Goal: Task Accomplishment & Management: Use online tool/utility

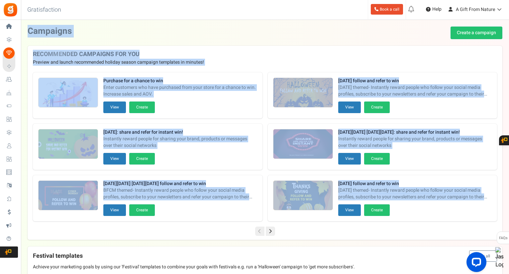
drag, startPoint x: 27, startPoint y: 31, endPoint x: 399, endPoint y: 226, distance: 419.4
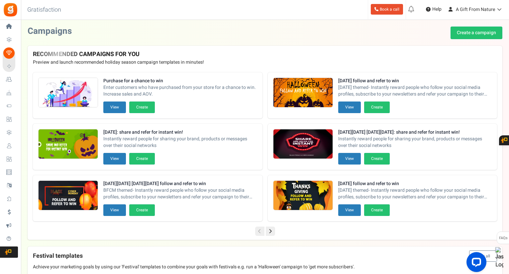
click at [400, 228] on div at bounding box center [265, 231] width 475 height 9
click at [109, 83] on strong "Purchase for a chance to win" at bounding box center [180, 81] width 154 height 7
drag, startPoint x: 109, startPoint y: 83, endPoint x: 154, endPoint y: 83, distance: 45.8
click at [154, 83] on strong "Purchase for a chance to win" at bounding box center [180, 81] width 154 height 7
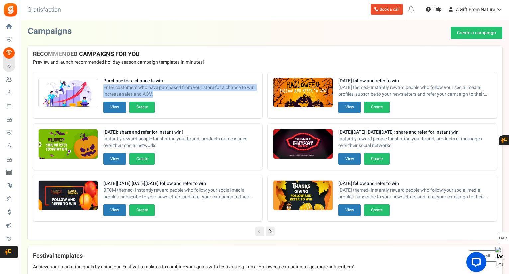
drag, startPoint x: 104, startPoint y: 90, endPoint x: 165, endPoint y: 99, distance: 62.0
click at [165, 99] on div "Purchase for a chance to win Enter customers who have purchased from your store…" at bounding box center [180, 90] width 154 height 24
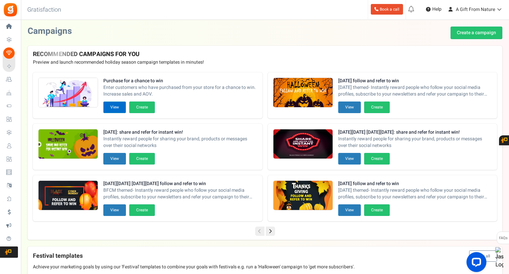
click at [111, 108] on button "View" at bounding box center [114, 108] width 23 height 12
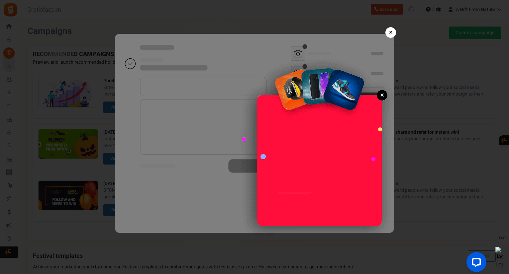
click at [392, 33] on link "×" at bounding box center [390, 32] width 11 height 11
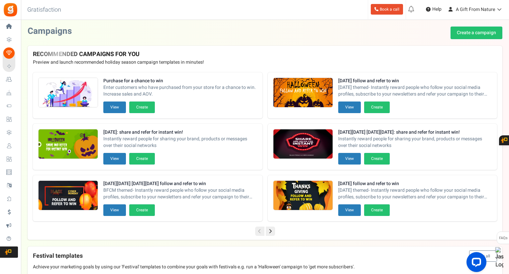
click at [270, 228] on icon at bounding box center [270, 231] width 9 height 9
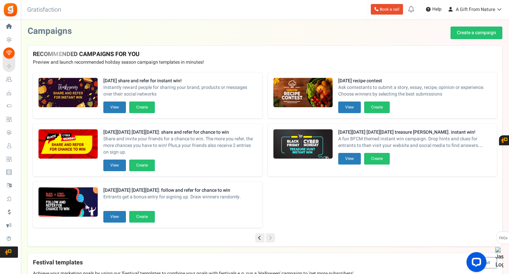
click at [260, 238] on icon at bounding box center [259, 237] width 9 height 9
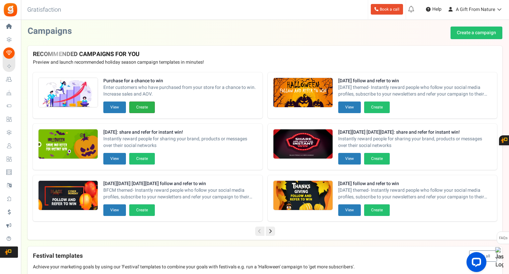
click at [141, 111] on button "Create" at bounding box center [142, 108] width 26 height 12
click at [116, 108] on button "View" at bounding box center [114, 108] width 23 height 12
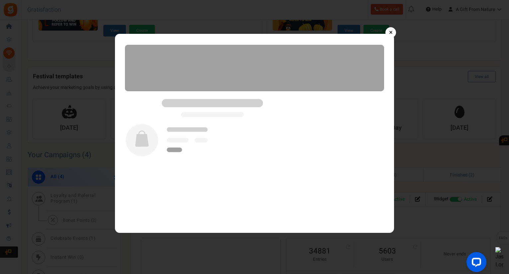
scroll to position [199, 0]
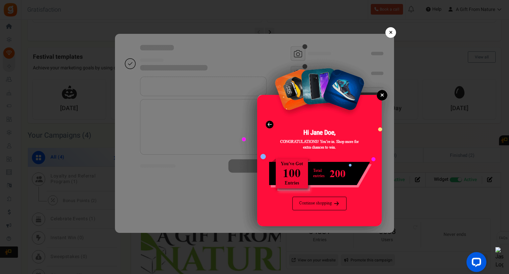
click at [389, 32] on link "×" at bounding box center [390, 32] width 11 height 11
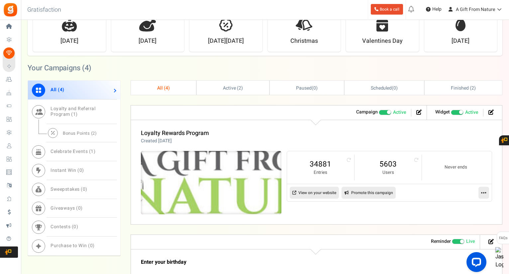
scroll to position [299, 0]
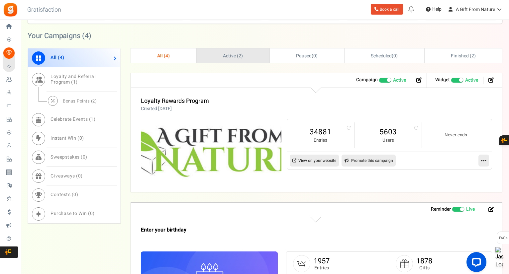
click at [234, 54] on span "Active ( 2 )" at bounding box center [233, 55] width 20 height 7
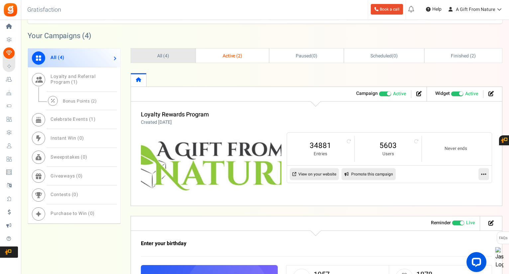
click at [184, 55] on link "All ( 4 )" at bounding box center [163, 55] width 64 height 14
click at [84, 114] on link "Celebrate Events ( 1 )" at bounding box center [74, 119] width 92 height 19
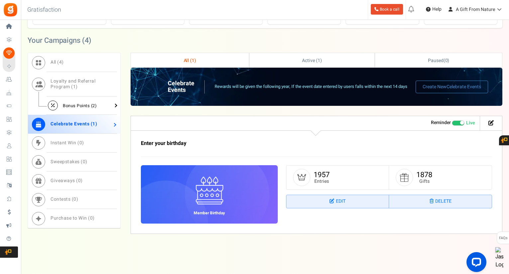
click at [87, 105] on span "Bonus Points ( 2 )" at bounding box center [80, 106] width 34 height 6
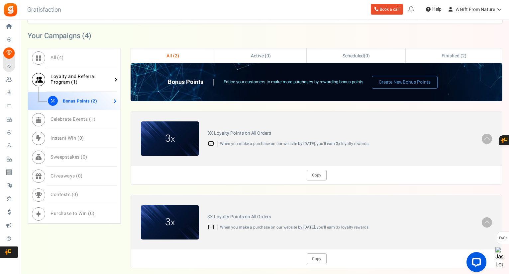
click at [67, 73] on span "Loyalty and Referral Program ( 1 )" at bounding box center [72, 79] width 45 height 13
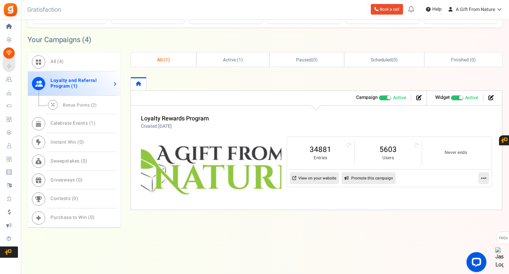
scroll to position [294, 0]
click at [94, 63] on link "All ( 4 )" at bounding box center [74, 62] width 92 height 19
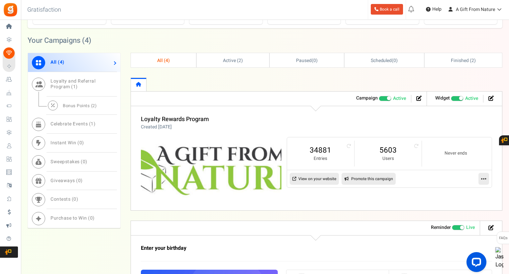
scroll to position [299, 0]
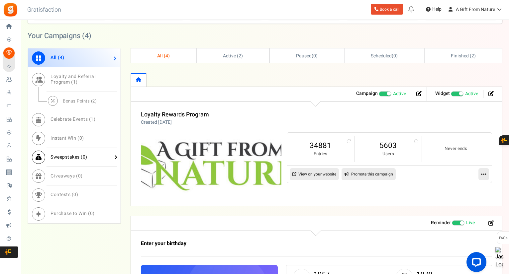
click at [98, 154] on link "Sweepstakes ( 0 )" at bounding box center [74, 157] width 92 height 19
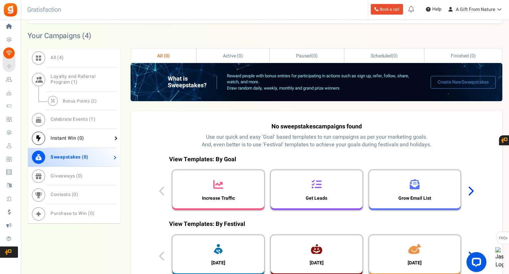
click at [101, 139] on link "Instant Win ( 0 )" at bounding box center [74, 138] width 92 height 19
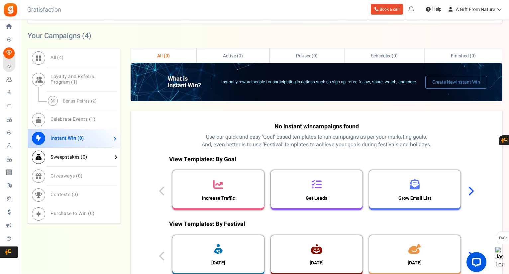
click at [66, 154] on span "Sweepstakes ( 0 )" at bounding box center [68, 157] width 37 height 7
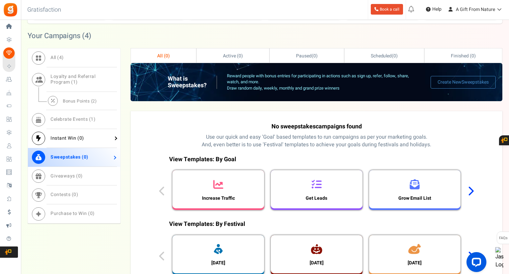
click at [73, 144] on link "Instant Win ( 0 )" at bounding box center [74, 138] width 92 height 19
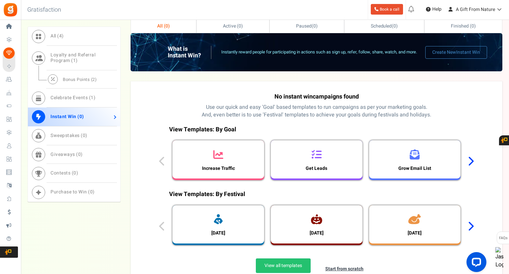
scroll to position [332, 0]
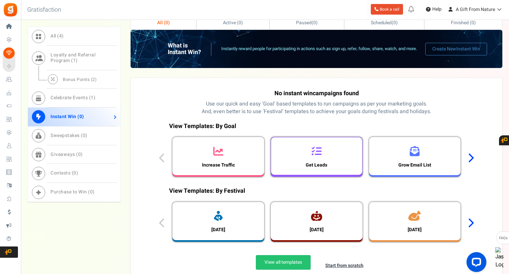
click at [324, 158] on div "Get Leads" at bounding box center [316, 156] width 91 height 38
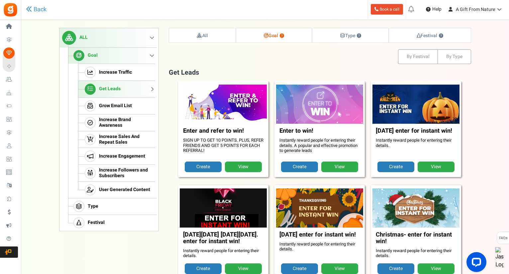
scroll to position [68, 0]
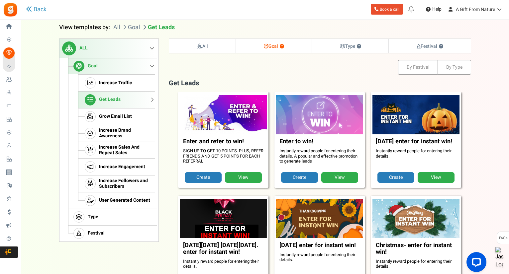
click at [278, 150] on figcaption "Enter to win! Instantly reward people for entering their details. A popular and…" at bounding box center [319, 154] width 87 height 38
drag, startPoint x: 278, startPoint y: 150, endPoint x: 343, endPoint y: 162, distance: 66.2
click at [343, 162] on figcaption "Enter to win! Instantly reward people for entering their details. A popular and…" at bounding box center [319, 154] width 87 height 38
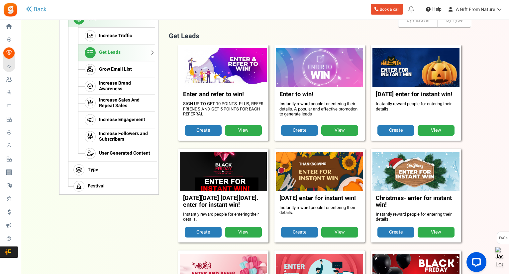
scroll to position [101, 0]
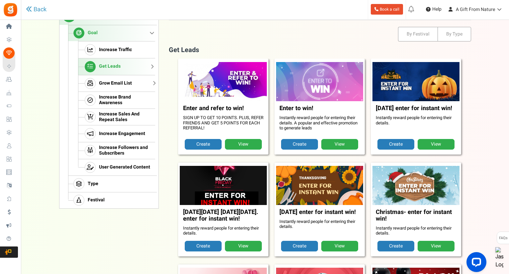
click at [125, 86] on span "Grow Email List" at bounding box center [115, 84] width 33 height 6
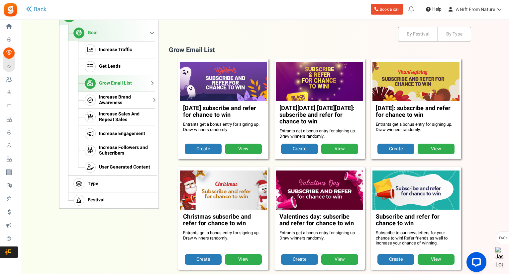
click at [129, 99] on span "Increase Brand Awareness" at bounding box center [126, 100] width 54 height 11
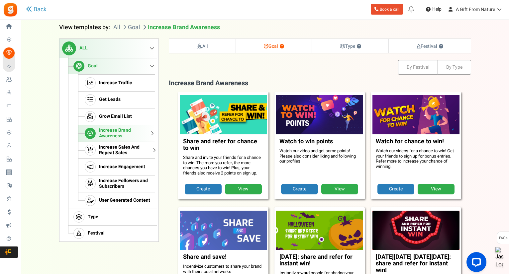
scroll to position [68, 0]
click at [132, 149] on span "Increase Sales And Repeat Sales" at bounding box center [126, 150] width 54 height 11
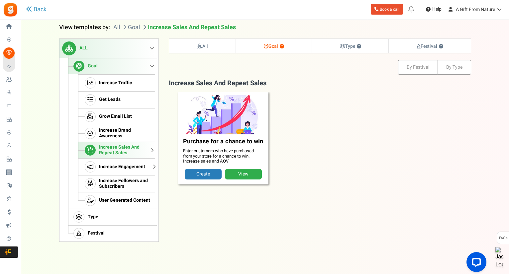
click at [132, 166] on span "Increase Engagement" at bounding box center [122, 167] width 46 height 6
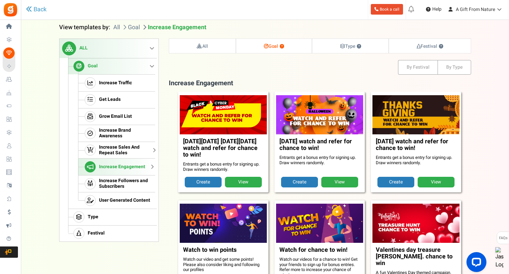
click at [134, 150] on span "Increase Sales And Repeat Sales" at bounding box center [126, 150] width 54 height 11
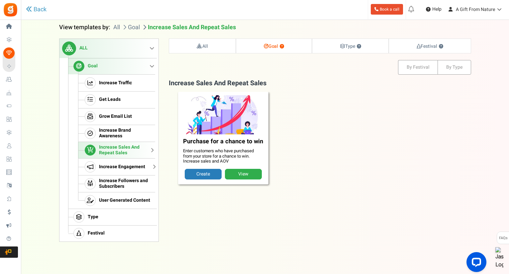
click at [134, 166] on span "Increase Engagement" at bounding box center [122, 167] width 46 height 6
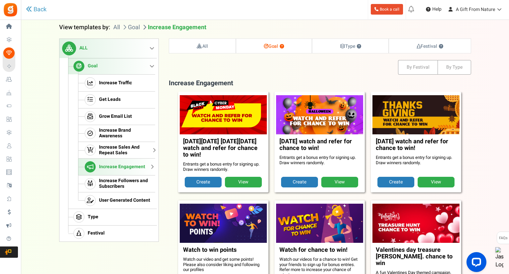
click at [136, 152] on span "Increase Sales And Repeat Sales" at bounding box center [126, 150] width 54 height 11
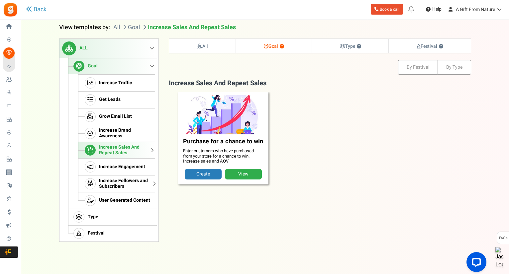
click at [133, 180] on span "Increase Followers and Subscribers" at bounding box center [126, 183] width 54 height 11
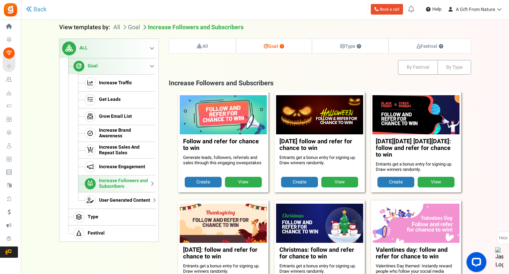
click at [130, 198] on span "User Generated Content" at bounding box center [124, 201] width 51 height 6
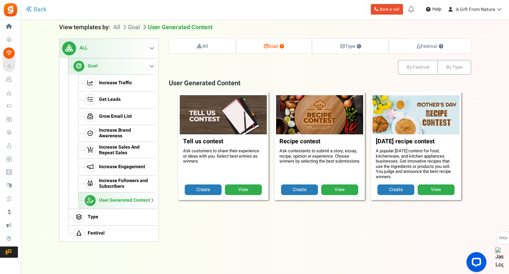
click at [126, 73] on link "Goal" at bounding box center [111, 66] width 87 height 17
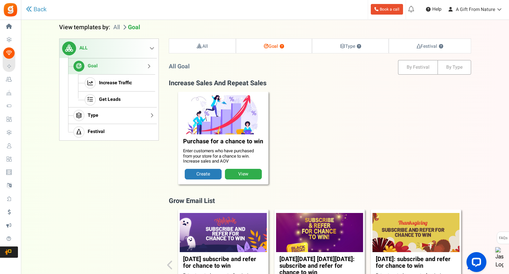
click at [123, 107] on link "Type" at bounding box center [111, 115] width 87 height 17
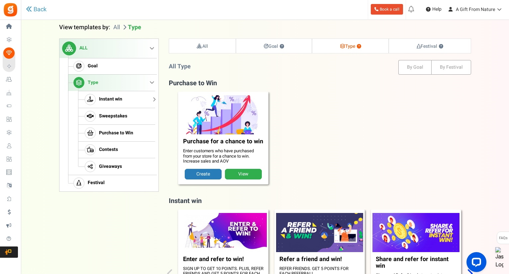
click at [120, 101] on span "Instant win" at bounding box center [110, 100] width 23 height 6
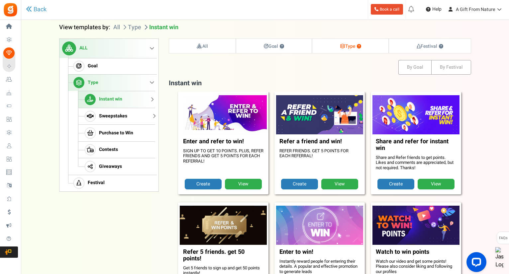
click at [124, 115] on span "Sweepstakes" at bounding box center [113, 117] width 28 height 6
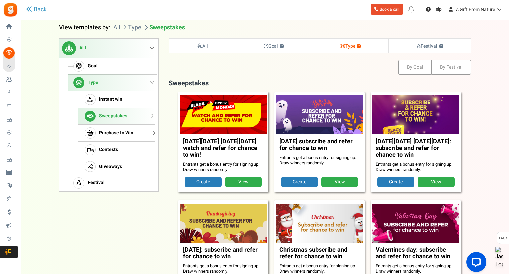
click at [124, 131] on span "Purchase to Win" at bounding box center [116, 134] width 34 height 6
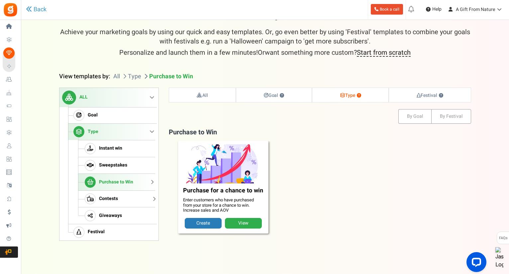
click at [123, 197] on link "Contests" at bounding box center [116, 199] width 77 height 17
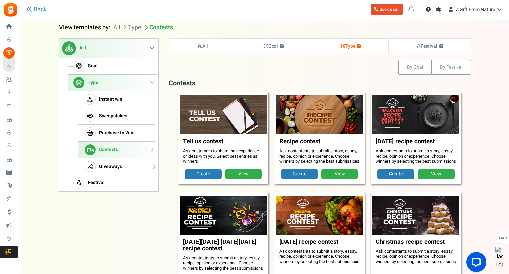
click at [126, 163] on link "Giveaways" at bounding box center [116, 166] width 77 height 17
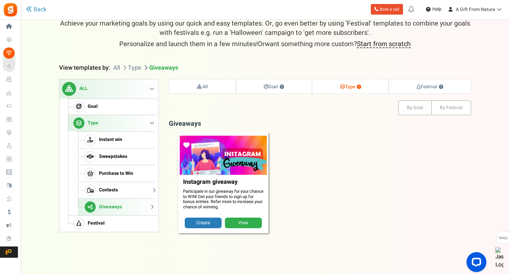
click at [127, 192] on link "Contests" at bounding box center [116, 190] width 77 height 17
